Goal: Transaction & Acquisition: Purchase product/service

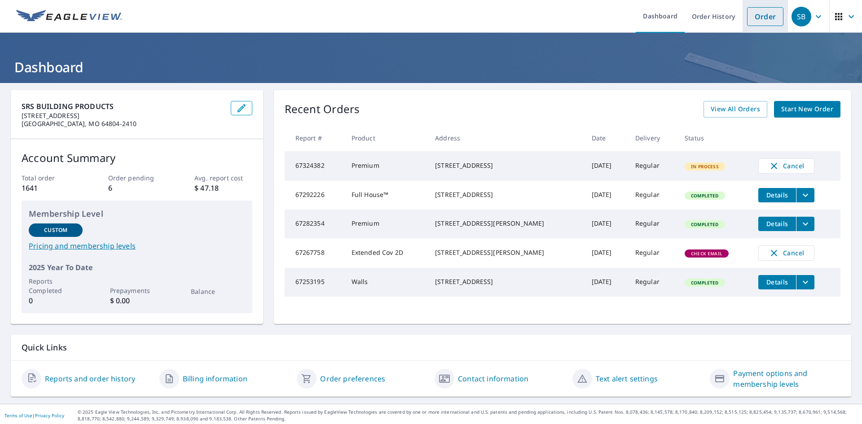
click at [755, 26] on li "Order" at bounding box center [765, 16] width 45 height 33
click at [765, 15] on link "Order" at bounding box center [765, 16] width 36 height 19
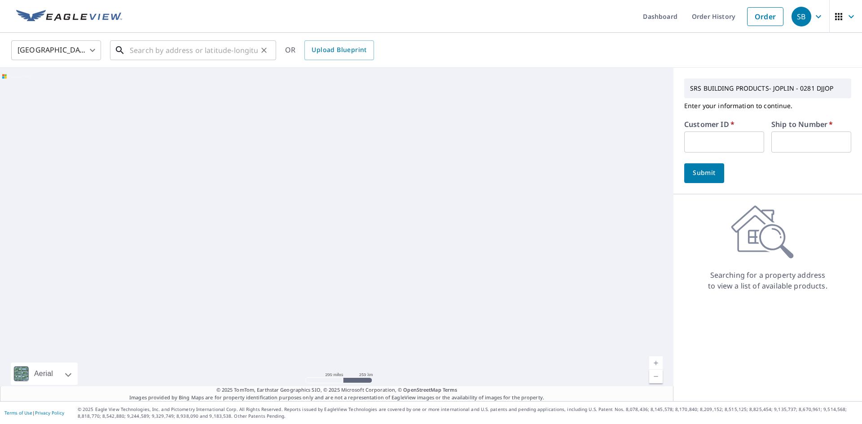
click at [191, 54] on input "text" at bounding box center [194, 50] width 128 height 25
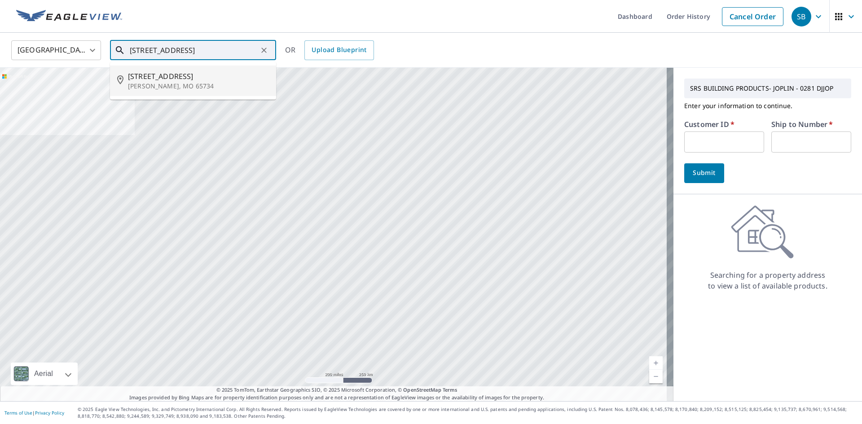
click at [198, 75] on span "[STREET_ADDRESS]" at bounding box center [198, 76] width 141 height 11
type input "[STREET_ADDRESS][PERSON_NAME]"
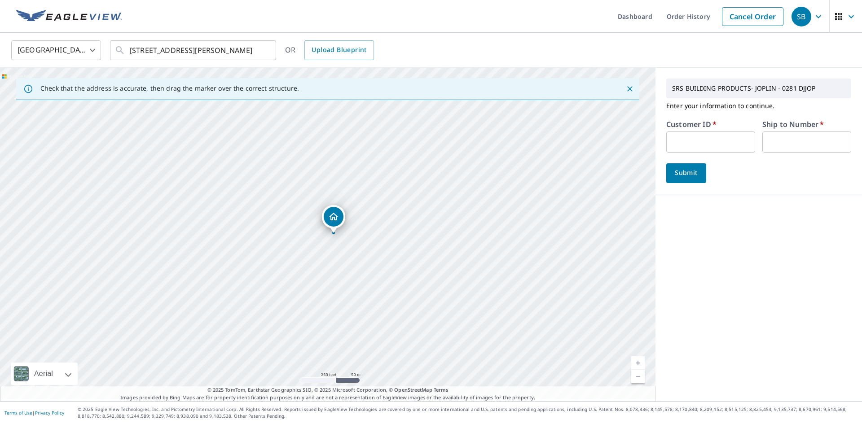
click at [690, 145] on input "text" at bounding box center [711, 142] width 89 height 21
paste input "S067701"
type input "S067701"
click at [770, 142] on input "text" at bounding box center [807, 142] width 89 height 21
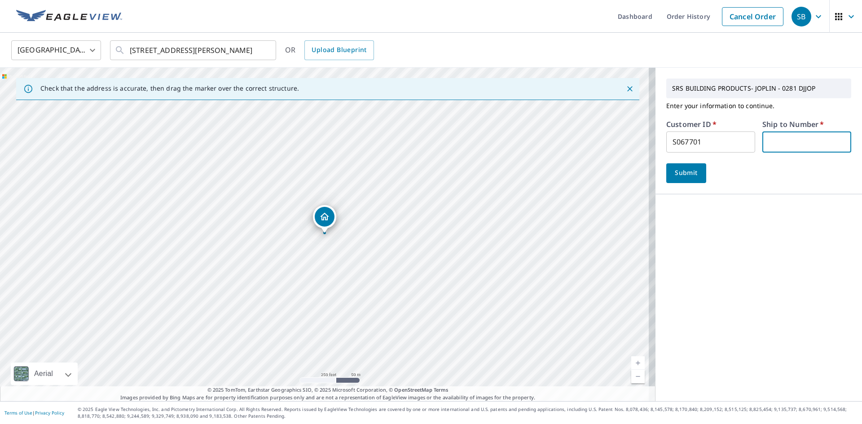
type input "1"
click at [656, 172] on div "SRS BUILDING PRODUCTS- JOPLIN - 0281 DJJOP Enter your information to continue. …" at bounding box center [759, 131] width 207 height 127
click at [680, 175] on span "Submit" at bounding box center [687, 173] width 26 height 11
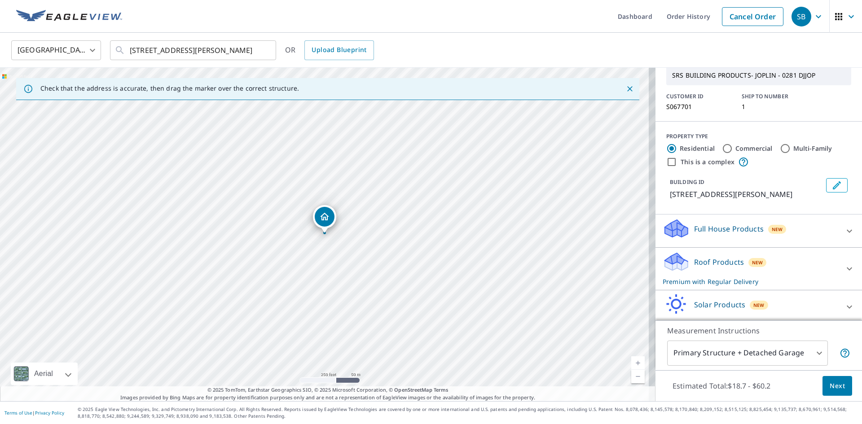
scroll to position [75, 0]
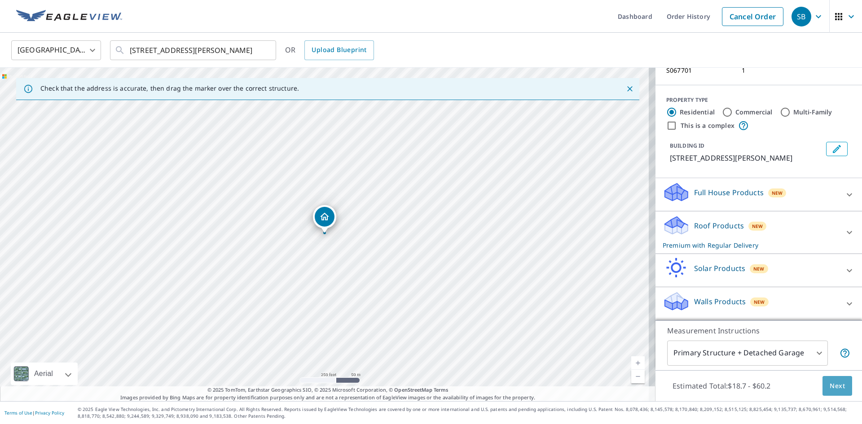
click at [841, 386] on button "Next" at bounding box center [838, 386] width 30 height 20
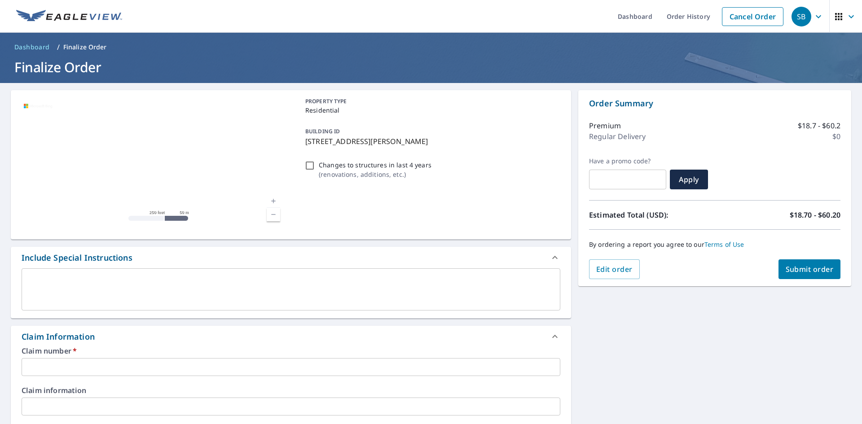
drag, startPoint x: 449, startPoint y: 139, endPoint x: 322, endPoint y: 151, distance: 127.6
click at [292, 152] on div "Aerial Road A standard road map Aerial A detailed look from above Labels Labels…" at bounding box center [291, 165] width 561 height 150
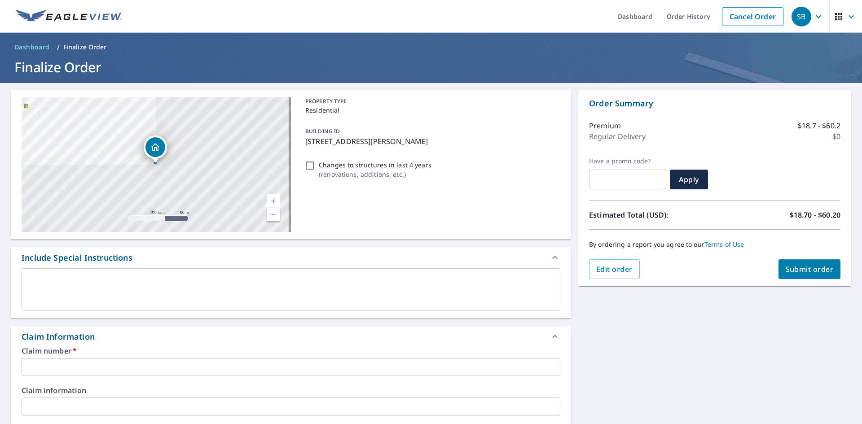
click at [325, 144] on p "[STREET_ADDRESS][PERSON_NAME]" at bounding box center [431, 141] width 252 height 11
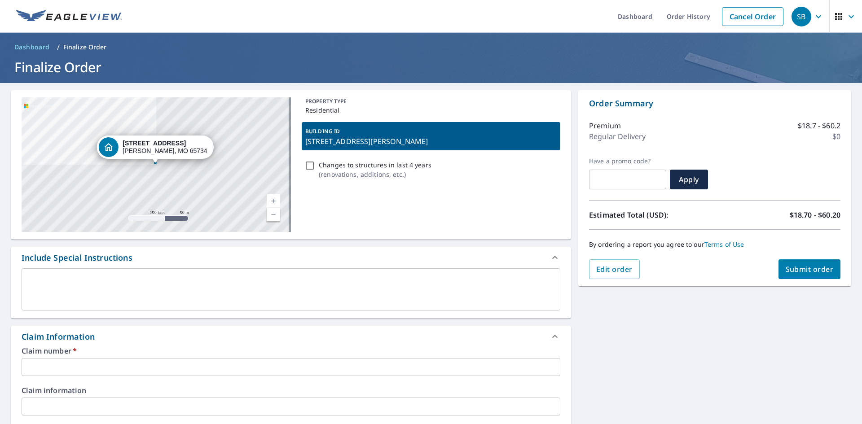
click at [391, 142] on p "[STREET_ADDRESS][PERSON_NAME]" at bounding box center [431, 141] width 252 height 11
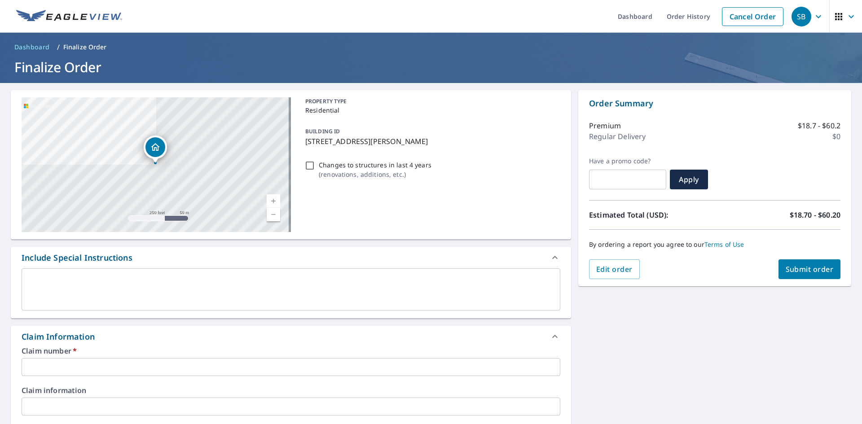
click at [439, 141] on p "[STREET_ADDRESS][PERSON_NAME]" at bounding box center [431, 141] width 252 height 11
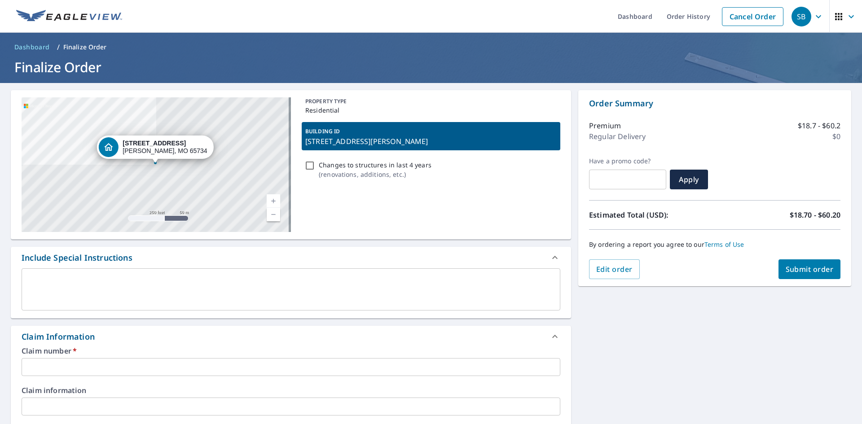
click at [448, 159] on div "Changes to structures in last 4 years ( renovations, additions, etc. )" at bounding box center [431, 170] width 259 height 24
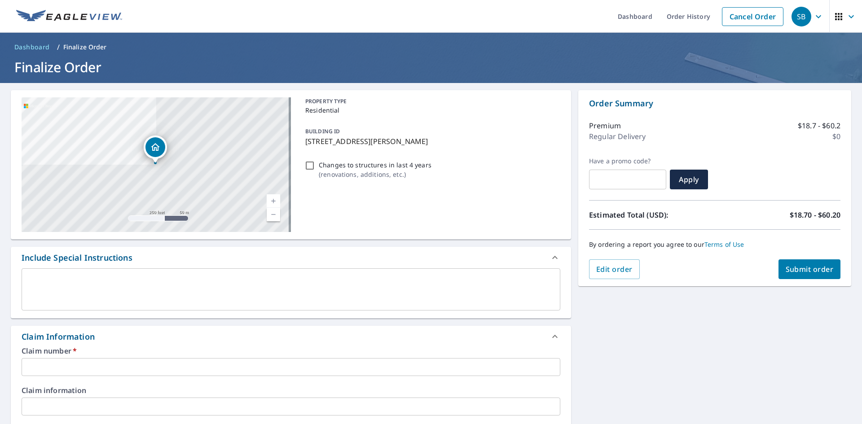
drag, startPoint x: 420, startPoint y: 144, endPoint x: 305, endPoint y: 148, distance: 114.6
click at [305, 148] on div "BUILDING ID [STREET_ADDRESS][PERSON_NAME]" at bounding box center [431, 136] width 259 height 28
checkbox input "true"
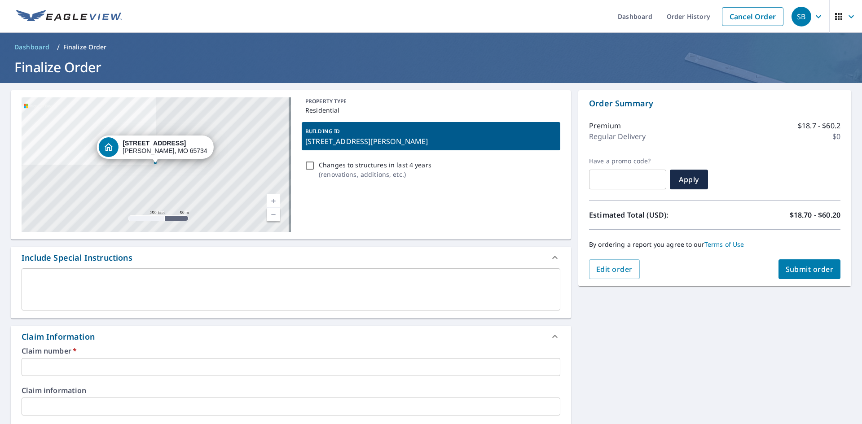
copy p "[STREET_ADDRESS][PERSON_NAME]"
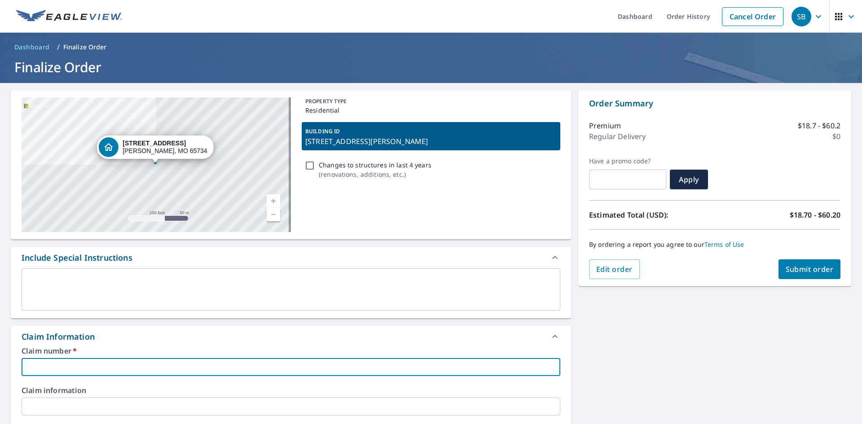
paste input "[STREET_ADDRESS][PERSON_NAME]"
type input "[STREET_ADDRESS][PERSON_NAME]"
checkbox input "true"
click at [22, 371] on input "[STREET_ADDRESS][PERSON_NAME]" at bounding box center [291, 367] width 539 height 18
type input "[STREET_ADDRESS][PERSON_NAME]"
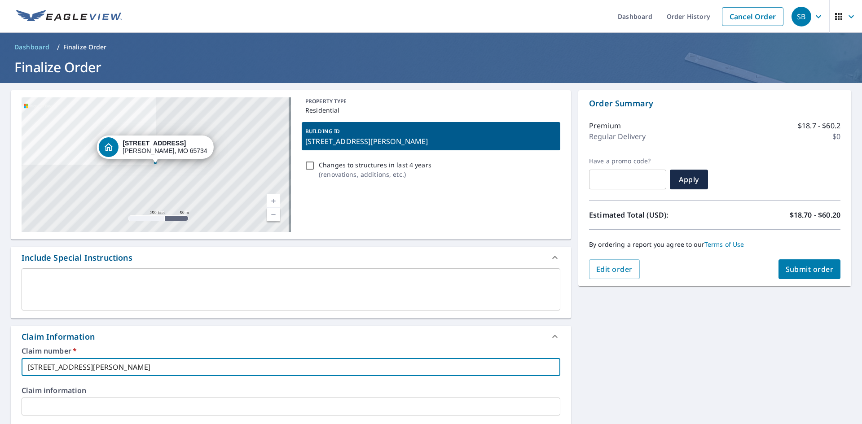
checkbox input "true"
type input "[STREET_ADDRESS][PERSON_NAME]"
checkbox input "true"
type input "[STREET_ADDRESS][PERSON_NAME]"
checkbox input "true"
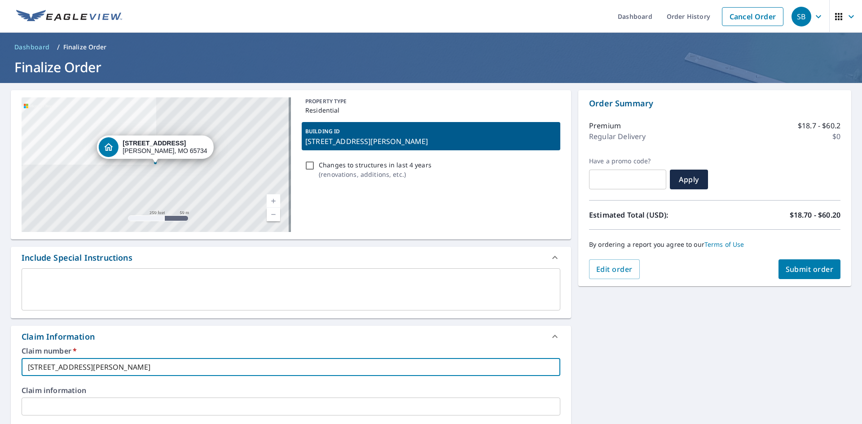
type input "[STREET_ADDRESS][PERSON_NAME]"
checkbox input "true"
type input "[STREET_ADDRESS][PERSON_NAME]"
checkbox input "true"
type input "[PERSON_NAME] [STREET_ADDRESS][PERSON_NAME]"
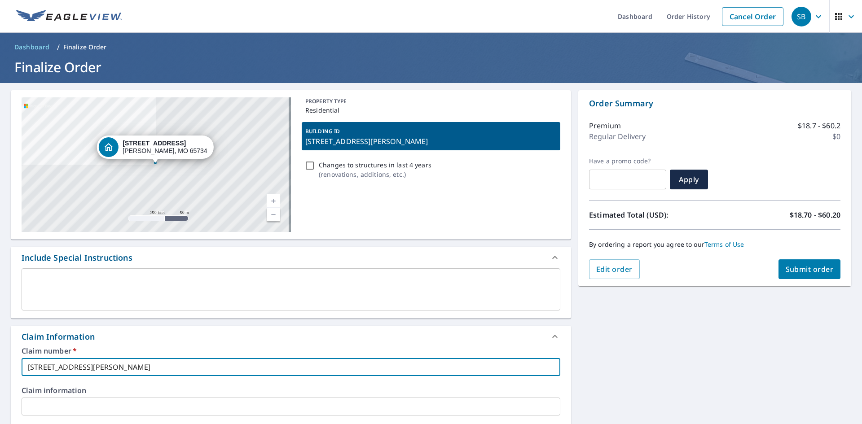
checkbox input "true"
drag, startPoint x: 195, startPoint y: 367, endPoint x: 18, endPoint y: 368, distance: 177.9
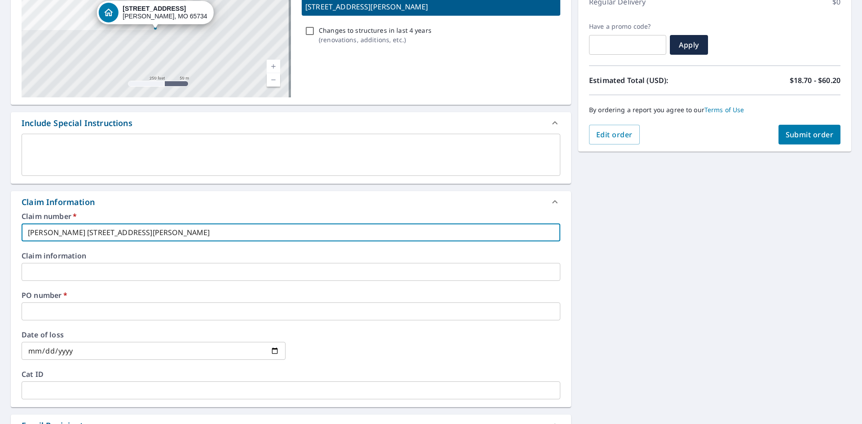
type input "[PERSON_NAME] [STREET_ADDRESS][PERSON_NAME]"
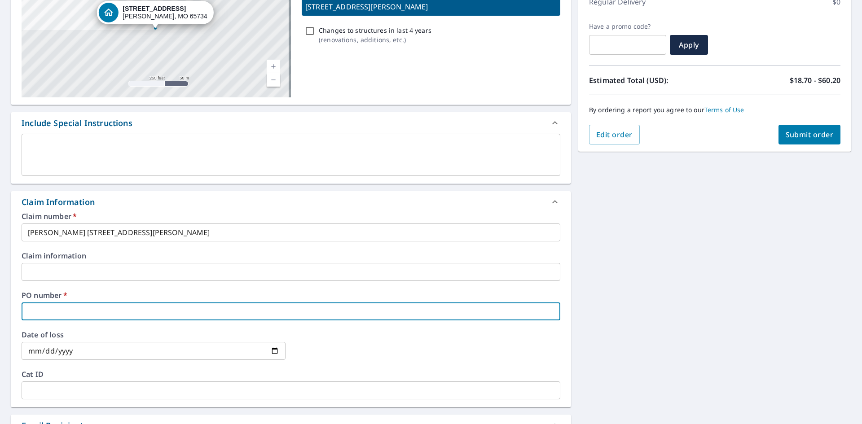
paste input "[PERSON_NAME] [STREET_ADDRESS][PERSON_NAME]"
type input "[PERSON_NAME] [STREET_ADDRESS][PERSON_NAME]"
checkbox input "true"
type input "[PERSON_NAME] [STREET_ADDRESS][PERSON_NAME]"
click at [806, 136] on span "Submit order" at bounding box center [810, 135] width 48 height 10
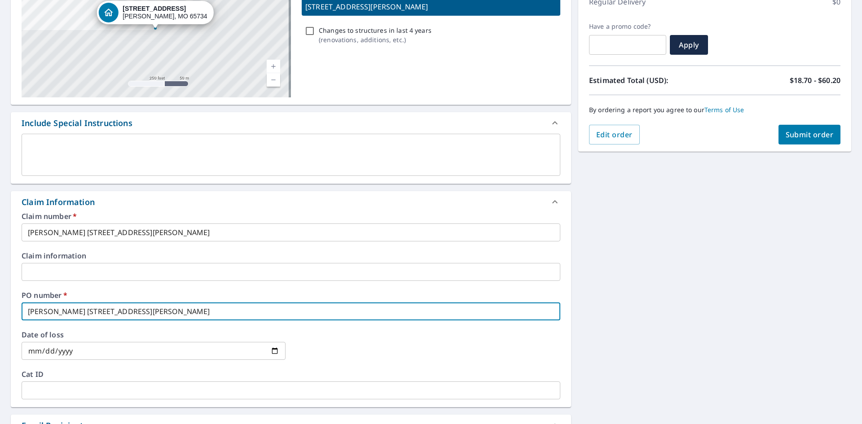
checkbox input "true"
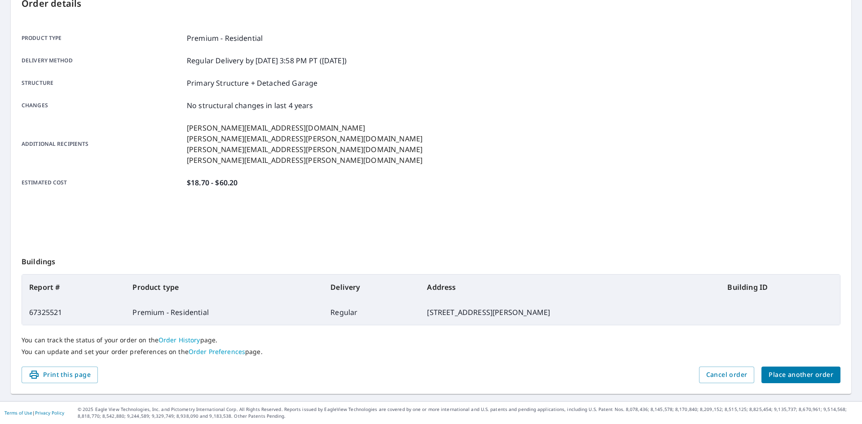
scroll to position [104, 0]
